Goal: Information Seeking & Learning: Learn about a topic

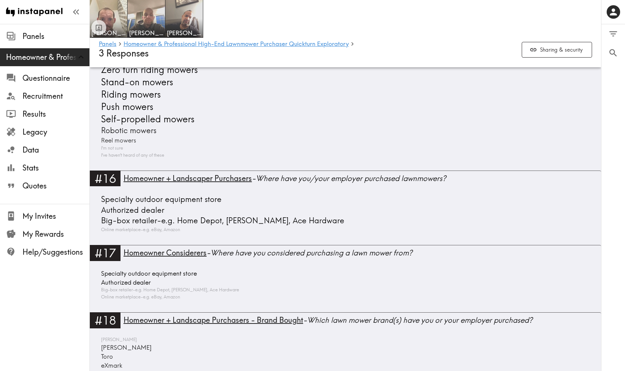
scroll to position [1843, 0]
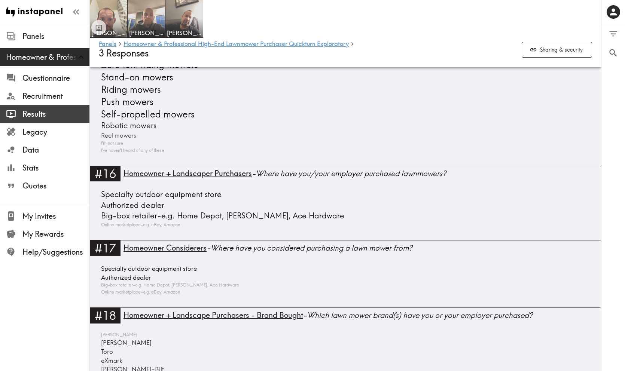
click at [33, 115] on span "Results" at bounding box center [55, 114] width 67 height 10
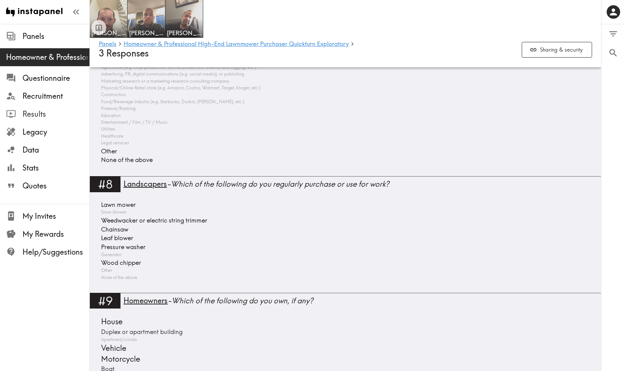
scroll to position [961, 0]
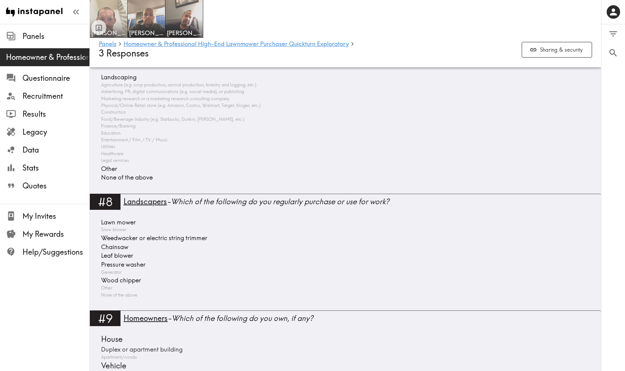
click at [114, 14] on img at bounding box center [108, 18] width 39 height 39
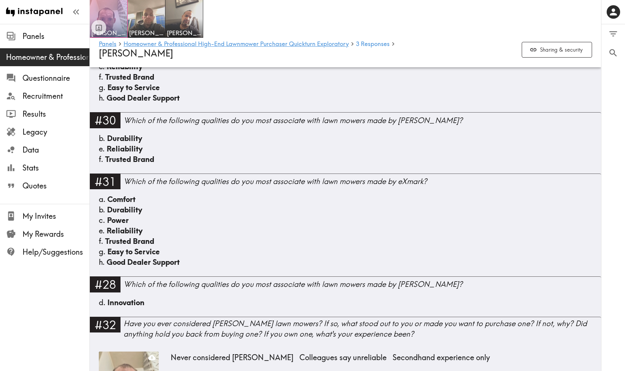
scroll to position [1768, 0]
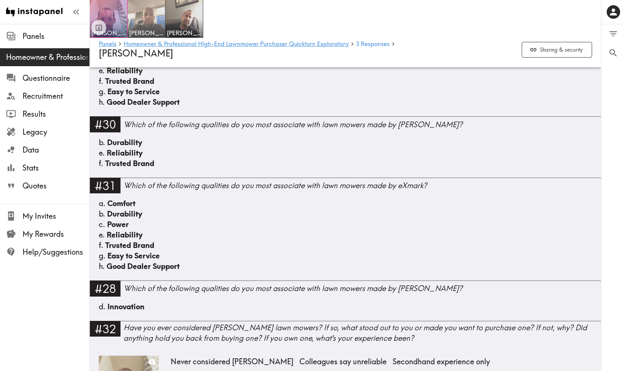
click at [145, 22] on img at bounding box center [146, 18] width 39 height 39
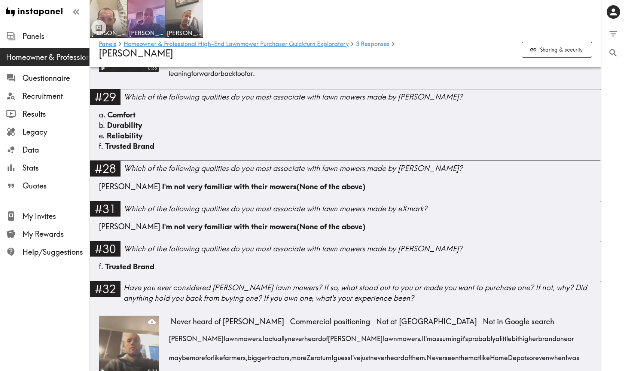
scroll to position [1940, 0]
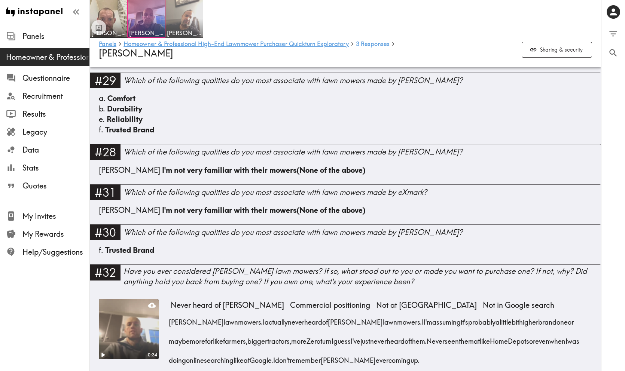
click at [183, 18] on img at bounding box center [184, 18] width 39 height 39
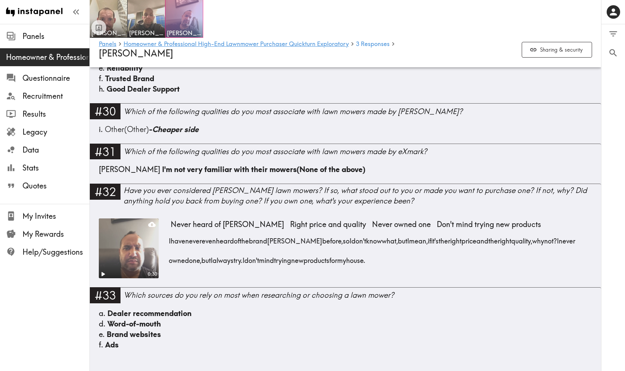
scroll to position [1993, 0]
